Goal: Navigation & Orientation: Find specific page/section

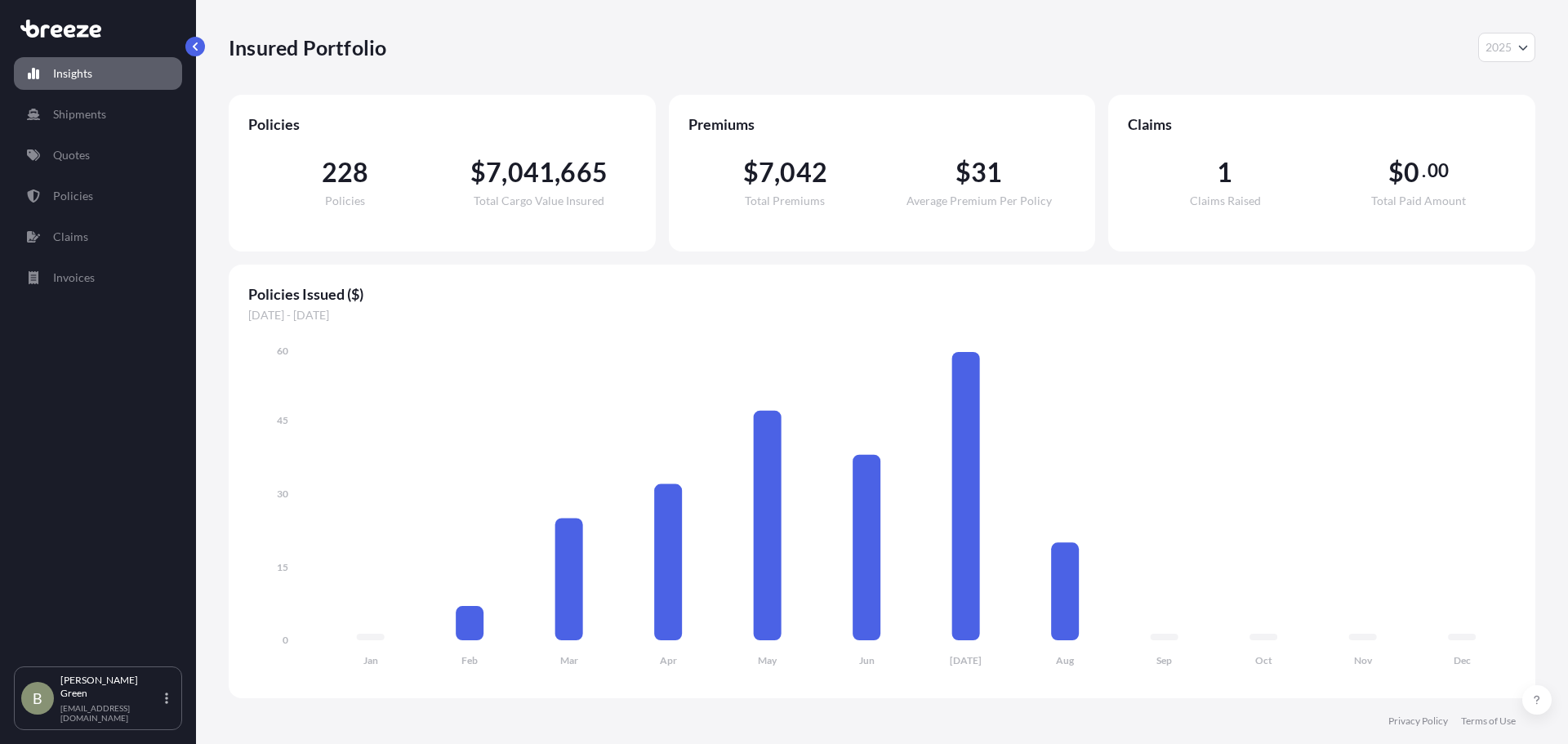
select select "2025"
click at [162, 711] on div "B [PERSON_NAME] [EMAIL_ADDRESS][DOMAIN_NAME]" at bounding box center [97, 698] width 154 height 49
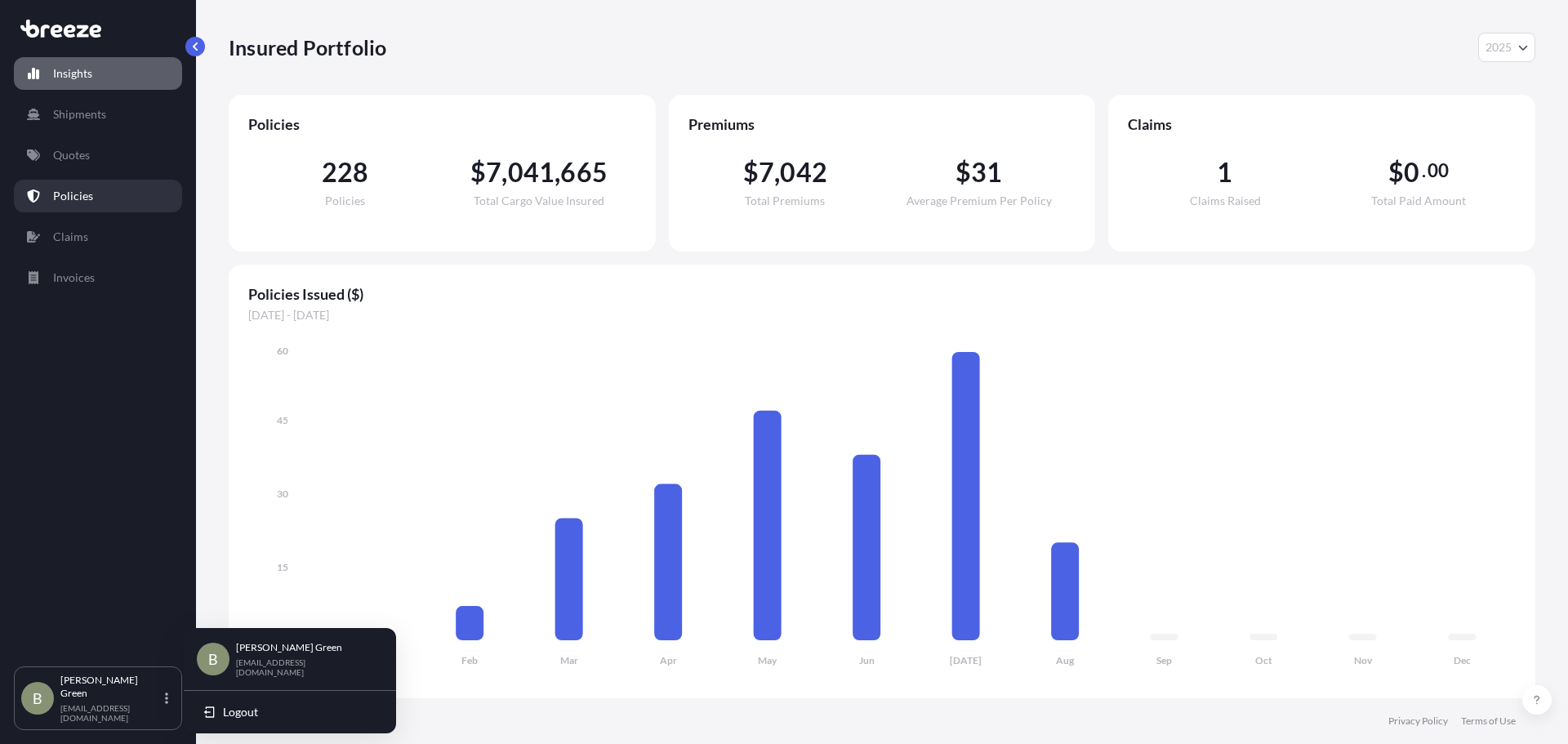
click at [100, 196] on link "Policies" at bounding box center [98, 196] width 169 height 32
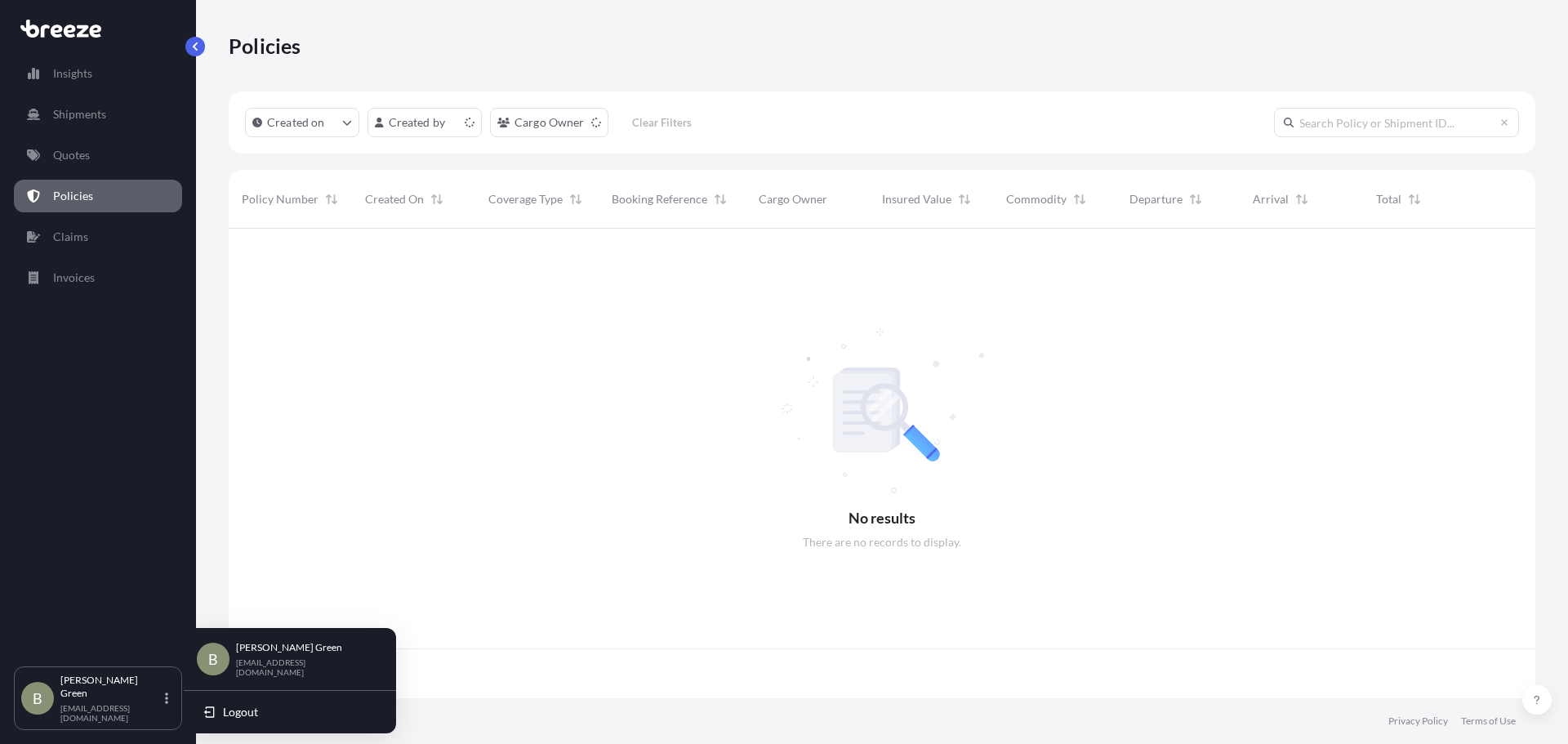
scroll to position [466, 1295]
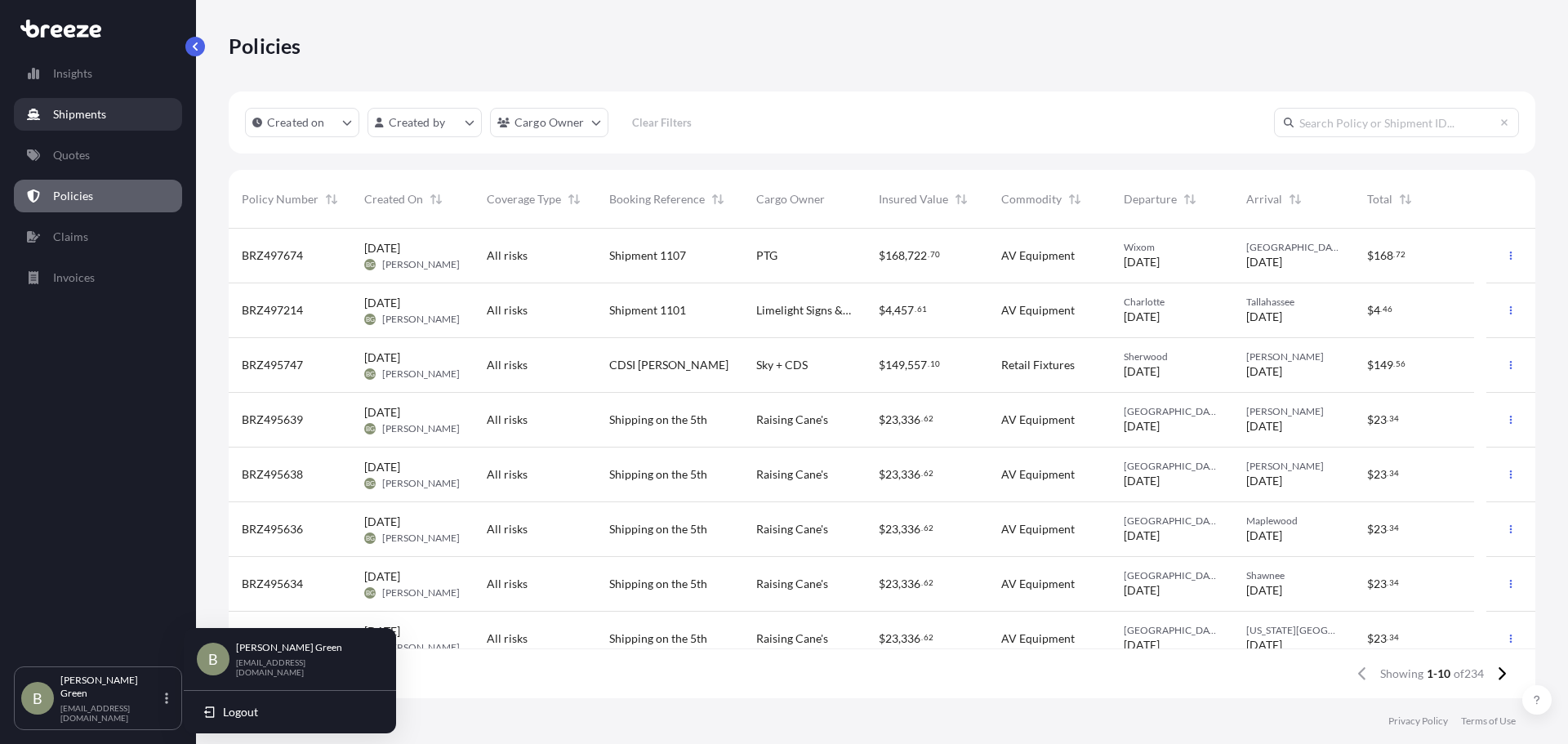
click at [85, 124] on link "Shipments" at bounding box center [98, 114] width 169 height 32
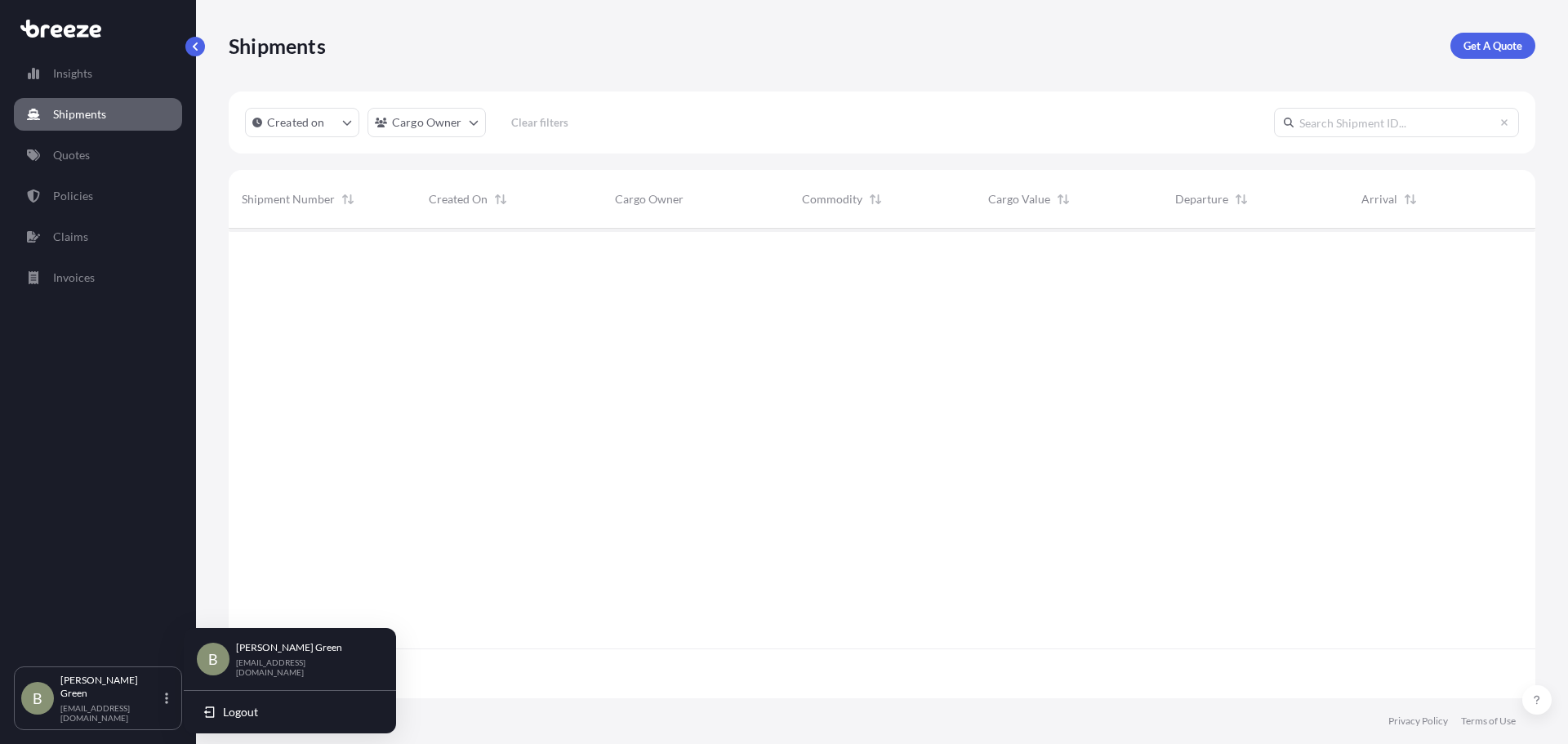
scroll to position [516, 1295]
click at [70, 268] on link "Invoices" at bounding box center [98, 277] width 169 height 32
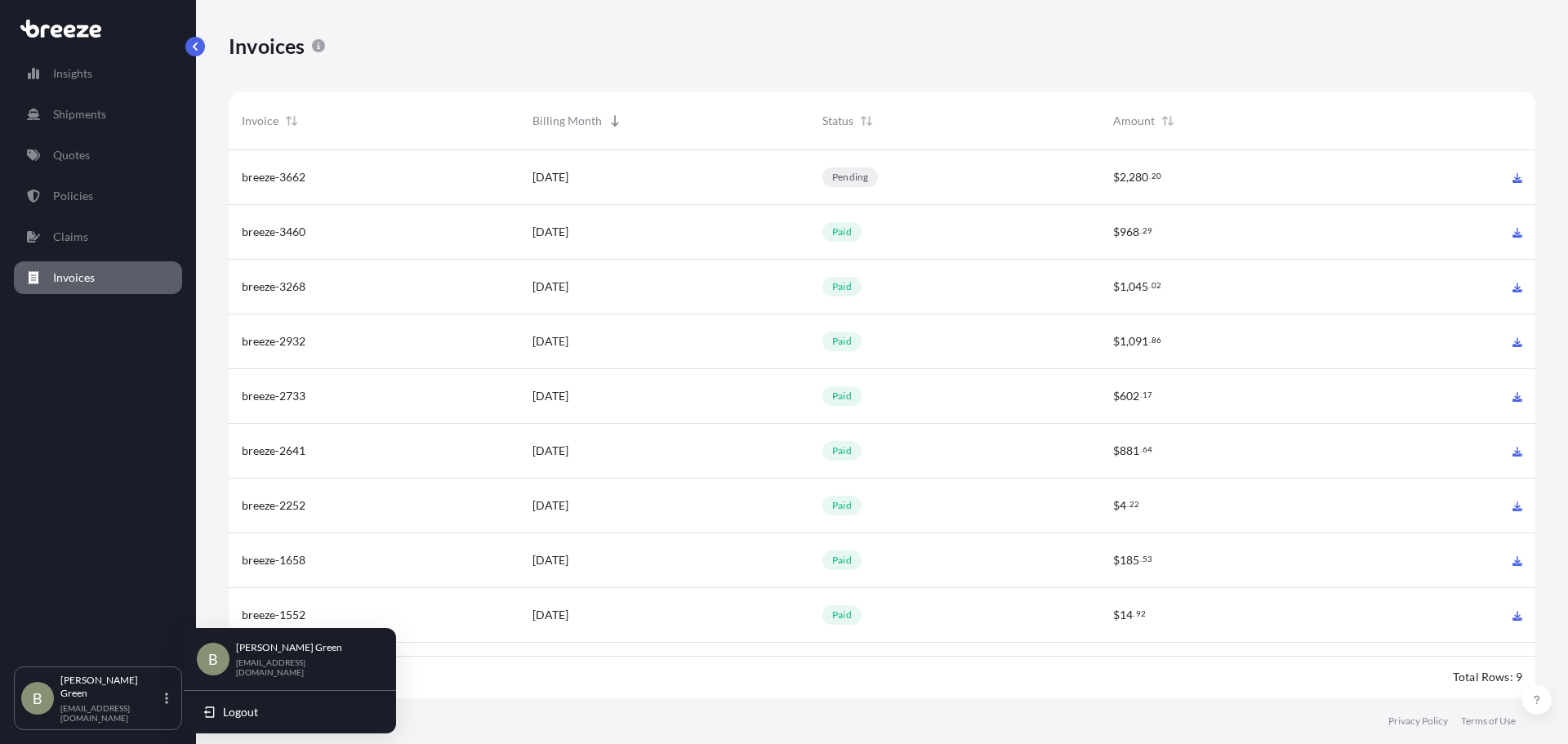
scroll to position [552, 1295]
click at [229, 712] on span "Logout" at bounding box center [241, 712] width 35 height 17
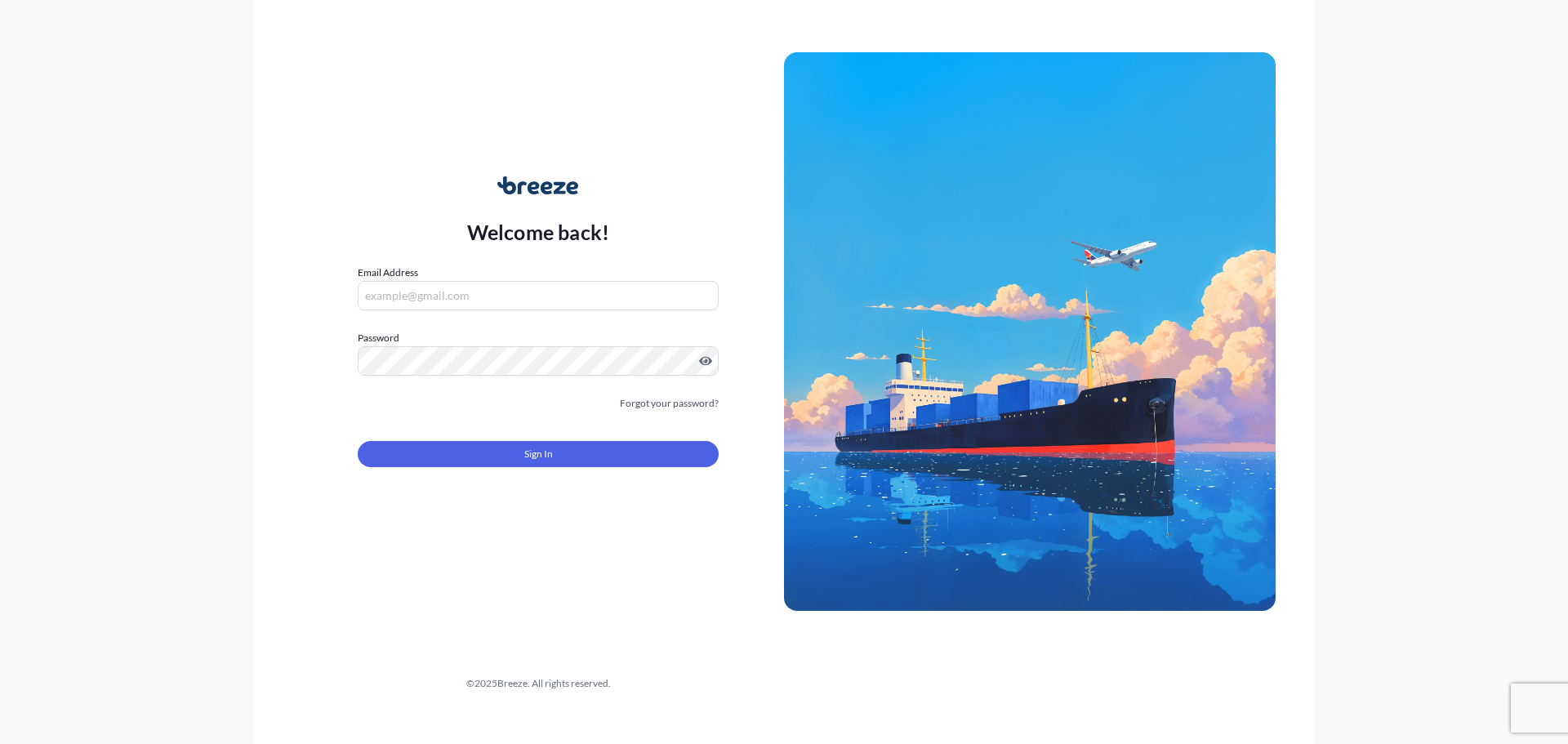
type input "[EMAIL_ADDRESS][DOMAIN_NAME]"
